Goal: Task Accomplishment & Management: Complete application form

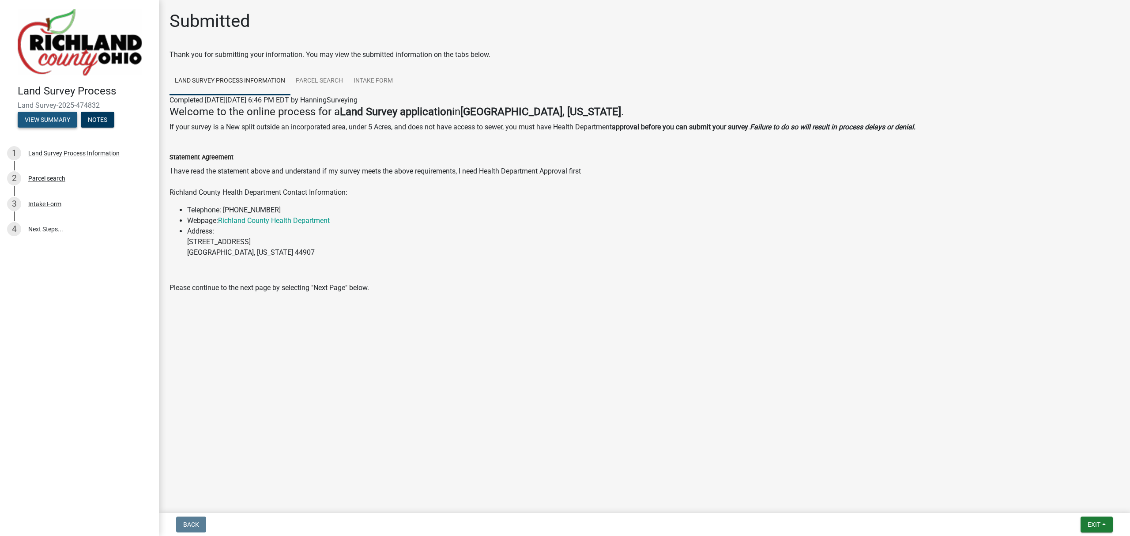
click at [61, 124] on button "View Summary" at bounding box center [48, 120] width 60 height 16
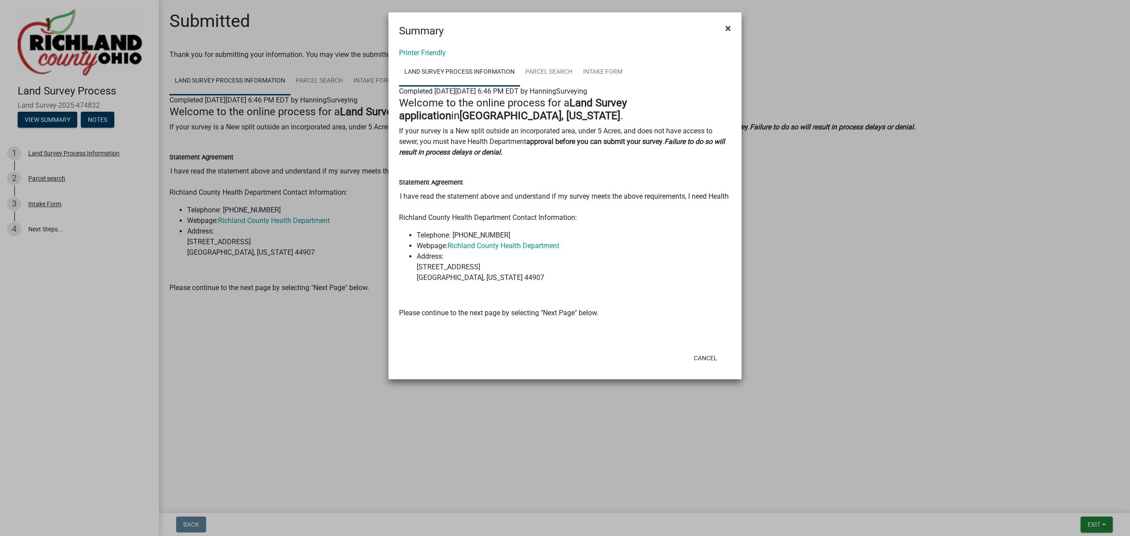
click at [727, 26] on span "×" at bounding box center [728, 28] width 6 height 12
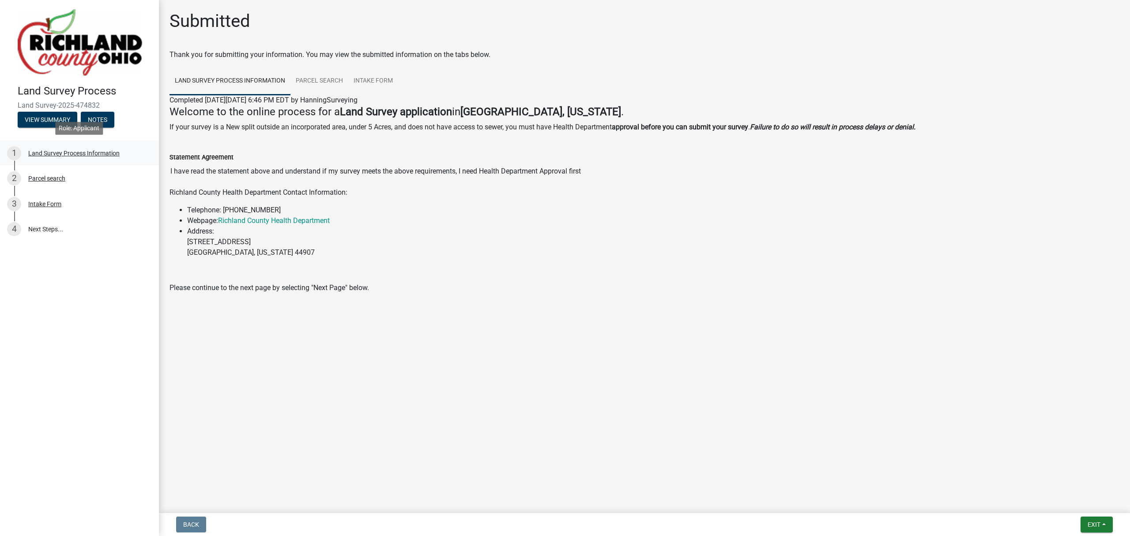
click at [64, 150] on div "Land Survey Process Information" at bounding box center [73, 153] width 91 height 6
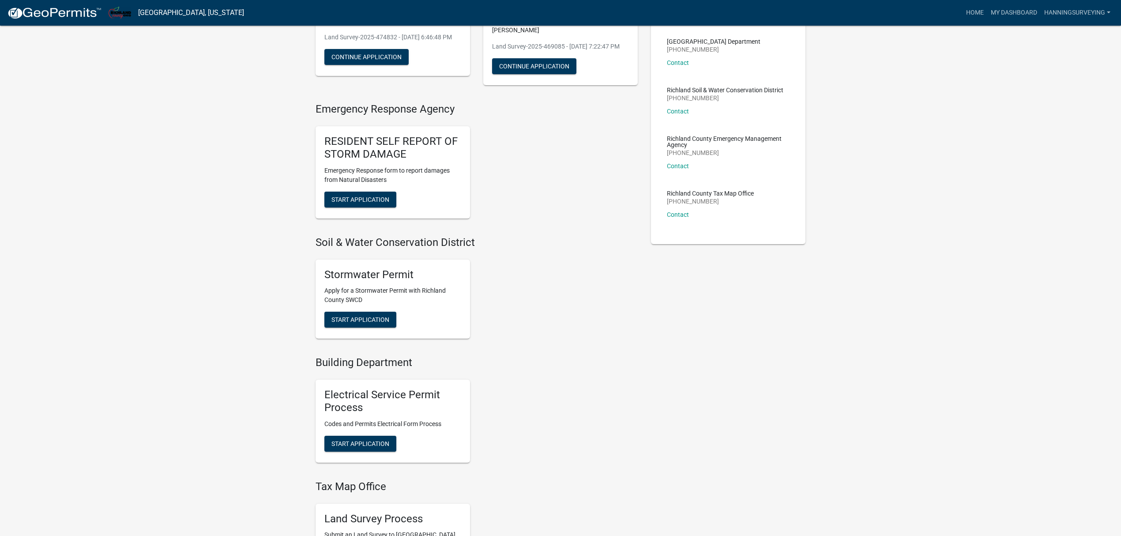
scroll to position [294, 0]
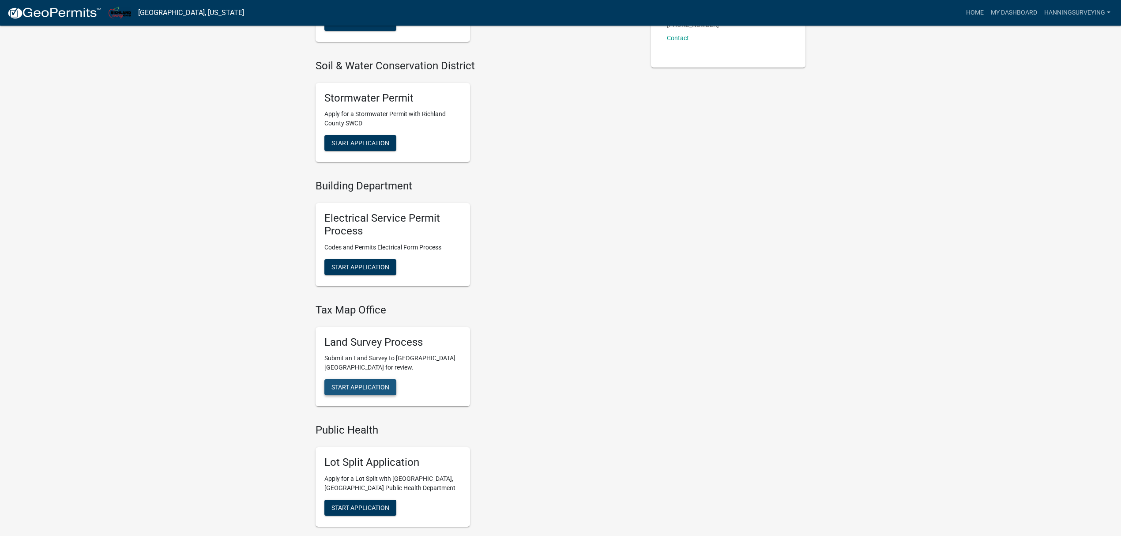
click at [356, 386] on span "Start Application" at bounding box center [361, 387] width 58 height 7
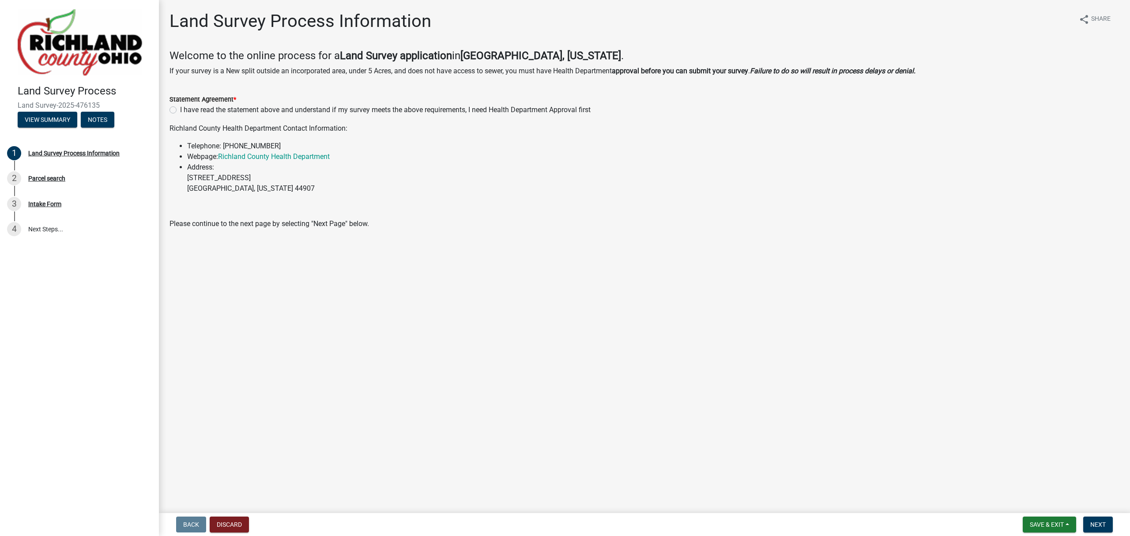
drag, startPoint x: 190, startPoint y: 109, endPoint x: 200, endPoint y: 112, distance: 10.6
click at [190, 109] on label "I have read the statement above and understand if my survey meets the above req…" at bounding box center [385, 110] width 411 height 11
click at [186, 109] on input "I have read the statement above and understand if my survey meets the above req…" at bounding box center [183, 108] width 6 height 6
radio input "true"
click at [1100, 524] on span "Next" at bounding box center [1097, 524] width 15 height 7
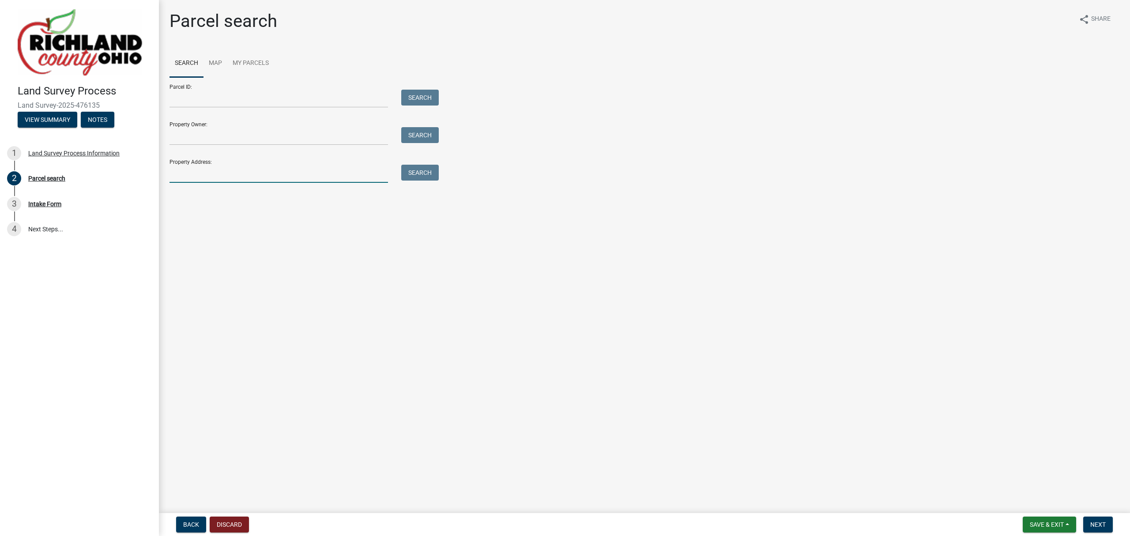
click at [196, 167] on input "Property Address:" at bounding box center [279, 174] width 219 height 18
type input "4030 [PERSON_NAME]"
click at [433, 170] on button "Search" at bounding box center [420, 173] width 38 height 16
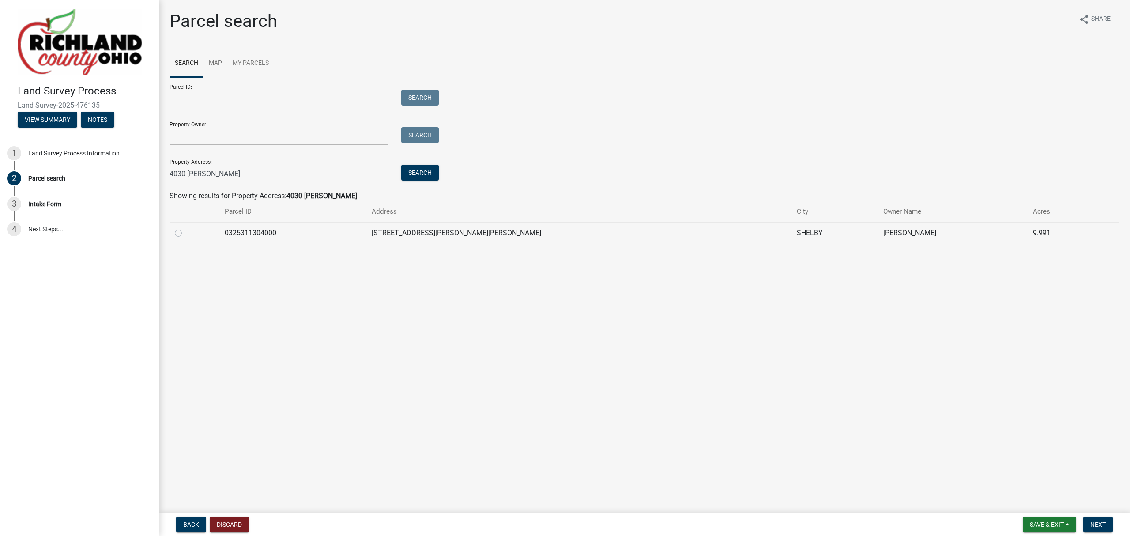
click at [185, 228] on label at bounding box center [185, 228] width 0 height 0
click at [185, 233] on input "radio" at bounding box center [188, 231] width 6 height 6
radio input "true"
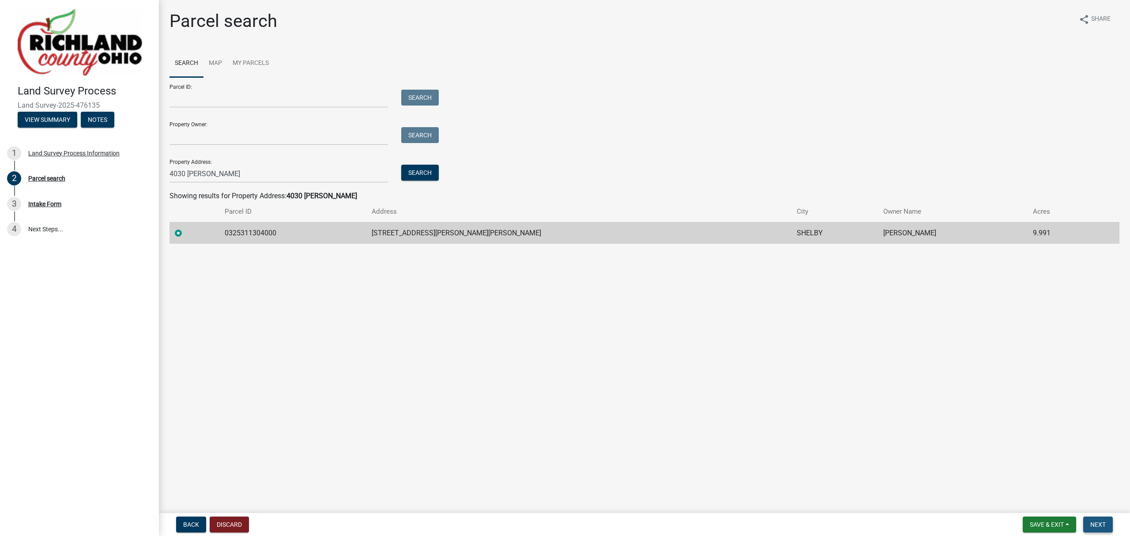
click at [1092, 518] on button "Next" at bounding box center [1098, 524] width 30 height 16
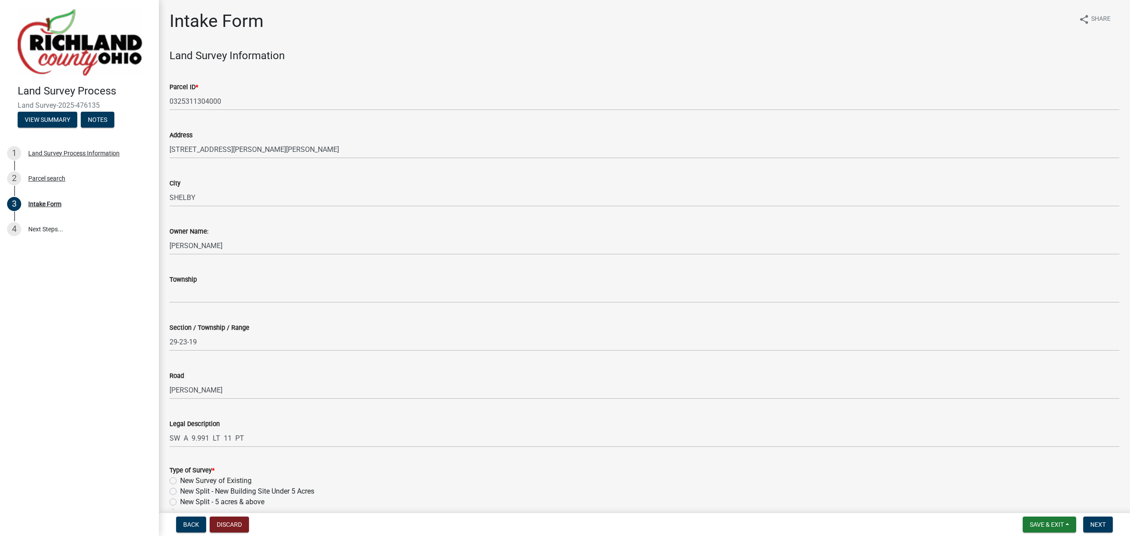
scroll to position [59, 0]
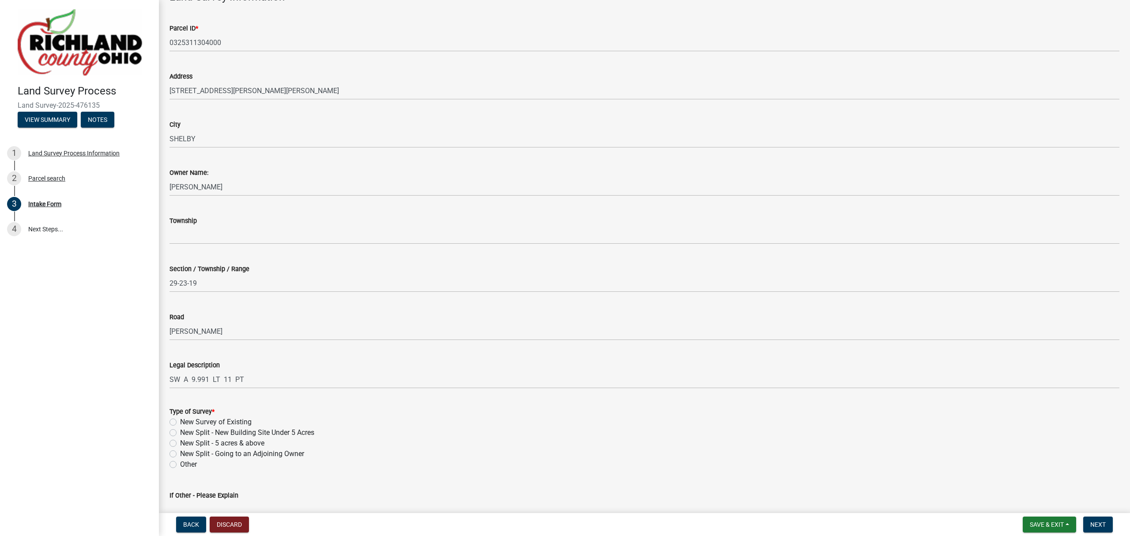
click at [246, 430] on label "New Split - New Building Site Under 5 Acres" at bounding box center [247, 432] width 134 height 11
click at [186, 430] on input "New Split - New Building Site Under 5 Acres" at bounding box center [183, 430] width 6 height 6
radio input "true"
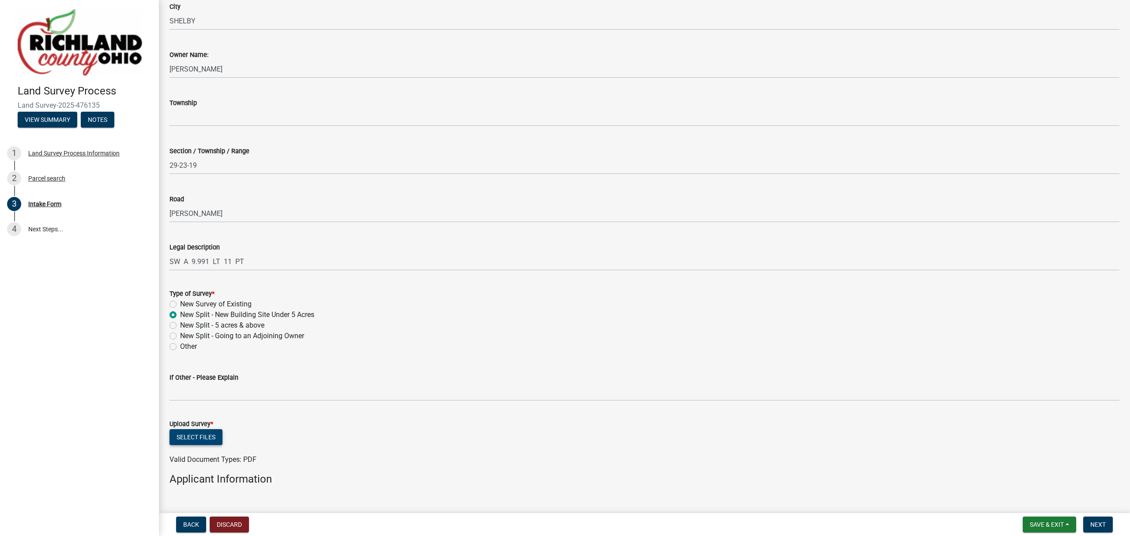
click at [191, 437] on button "Select files" at bounding box center [196, 437] width 53 height 16
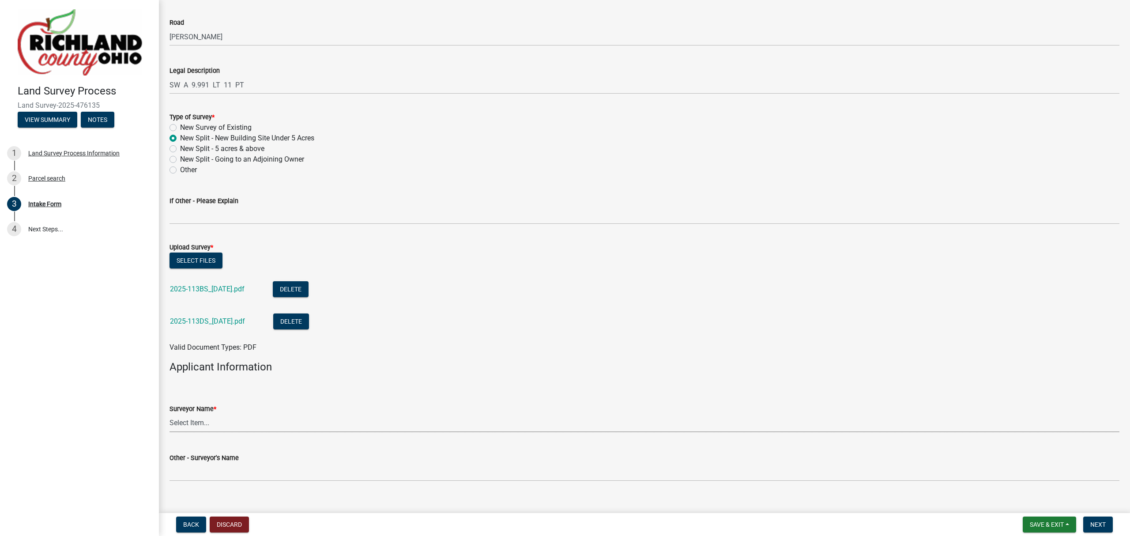
click at [196, 418] on select "Select Item... Craig, Chad Hanning, Matt Laughery, Jason Lingenfelter, Jason Mi…" at bounding box center [645, 423] width 950 height 18
click at [170, 414] on select "Select Item... Craig, Chad Hanning, Matt Laughery, Jason Lingenfelter, Jason Mi…" at bounding box center [645, 423] width 950 height 18
select select "7b47133c-cc1d-4ae1-826f-23734389caf2"
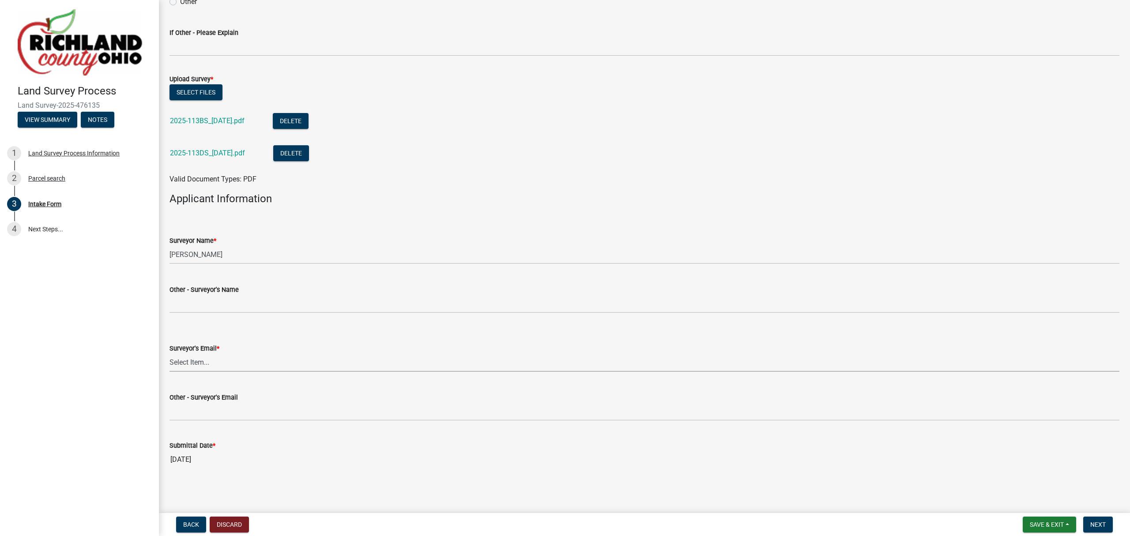
click at [212, 356] on select "Select Item... seilerandcraig@seilerandcraig.com hanningsurveying@gmail.com lau…" at bounding box center [645, 363] width 950 height 18
click at [170, 354] on select "Select Item... seilerandcraig@seilerandcraig.com hanningsurveying@gmail.com lau…" at bounding box center [645, 363] width 950 height 18
select select "f2d55033-5569-4fff-92a2-440fd2ab0b2e"
click at [1091, 521] on span "Next" at bounding box center [1097, 524] width 15 height 7
